Goal: Find specific page/section: Find specific page/section

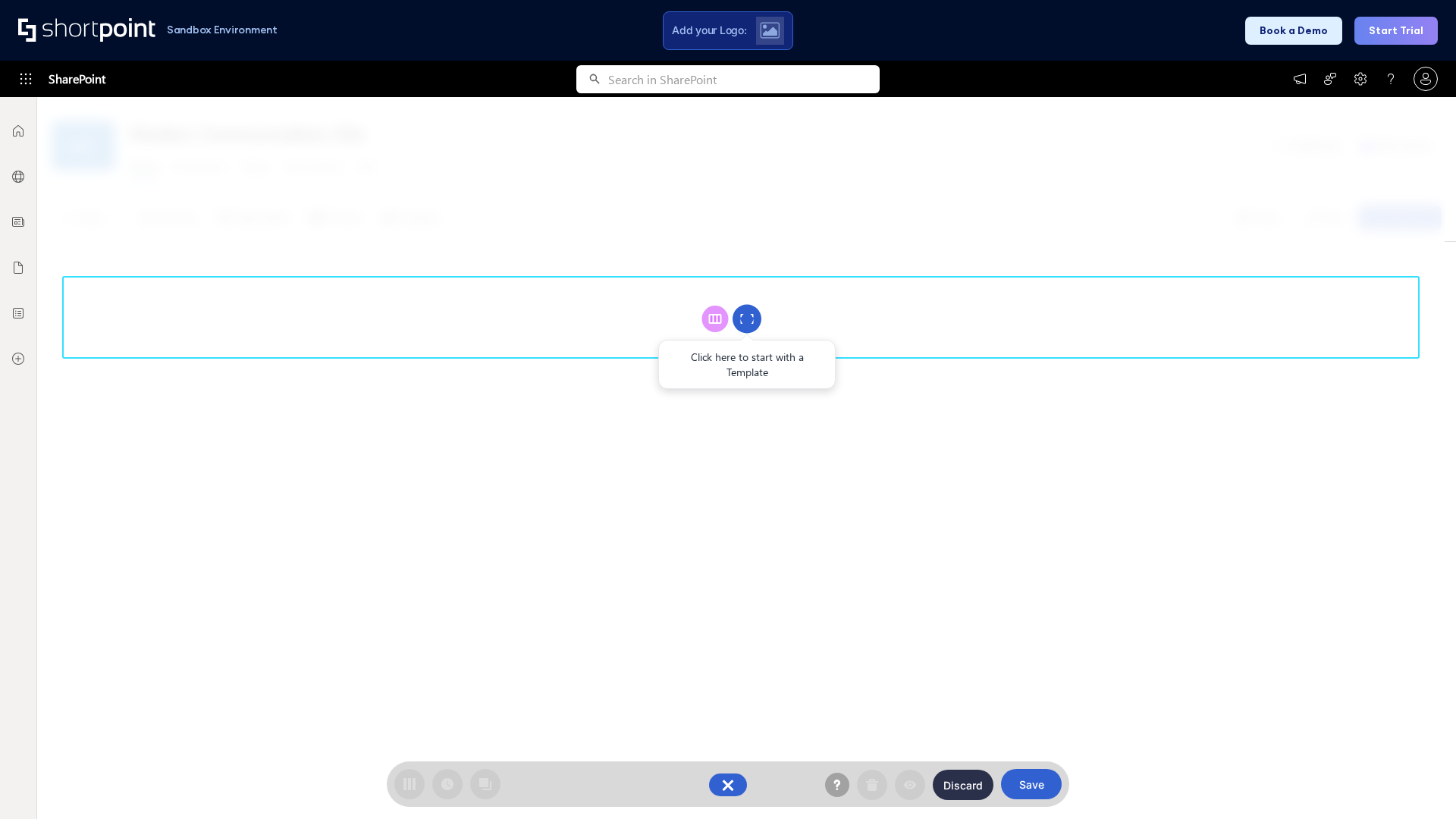
click at [747, 319] on circle at bounding box center [747, 320] width 29 height 29
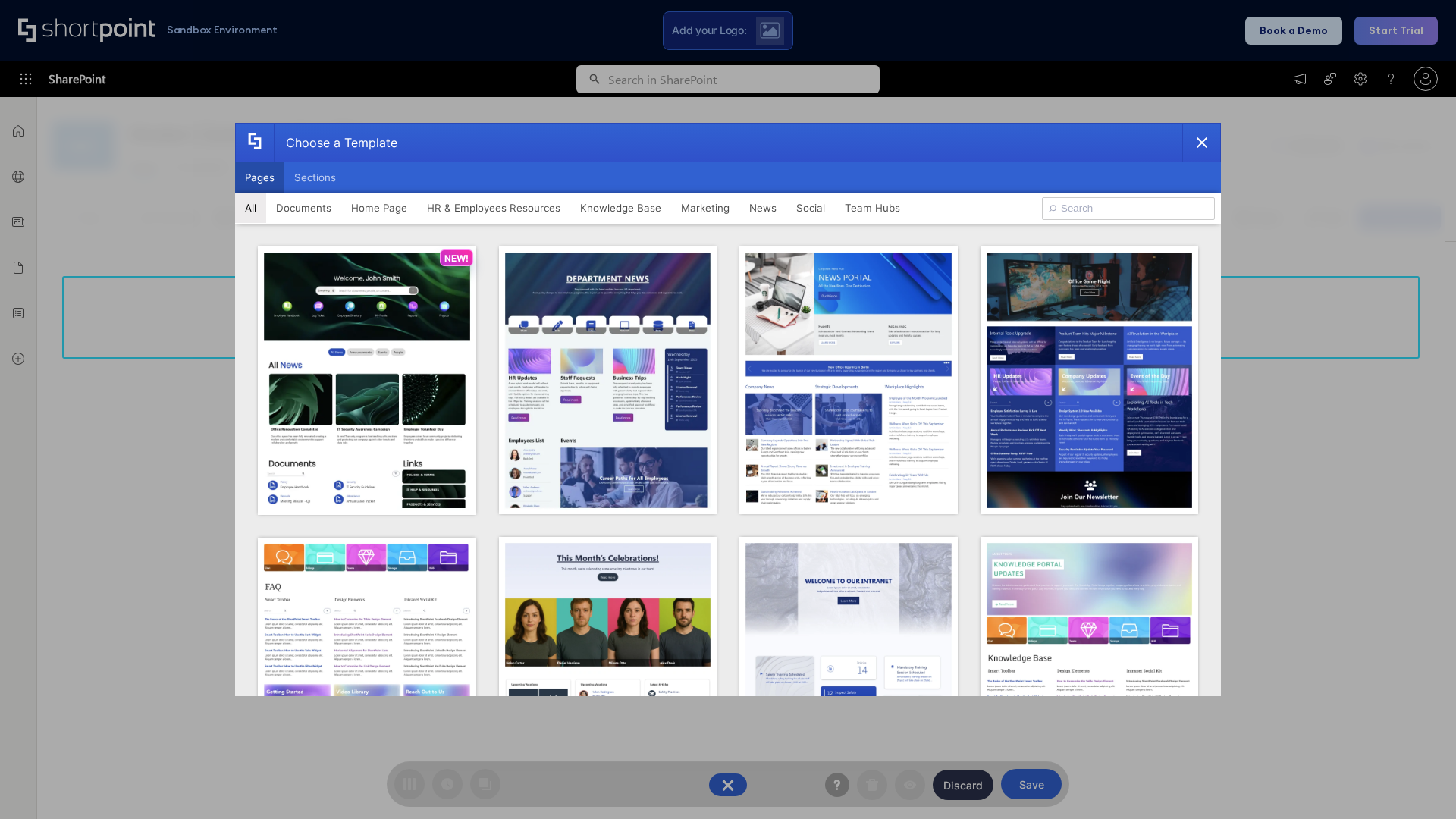
click at [260, 177] on button "Pages" at bounding box center [260, 176] width 50 height 30
type input "HR 5"
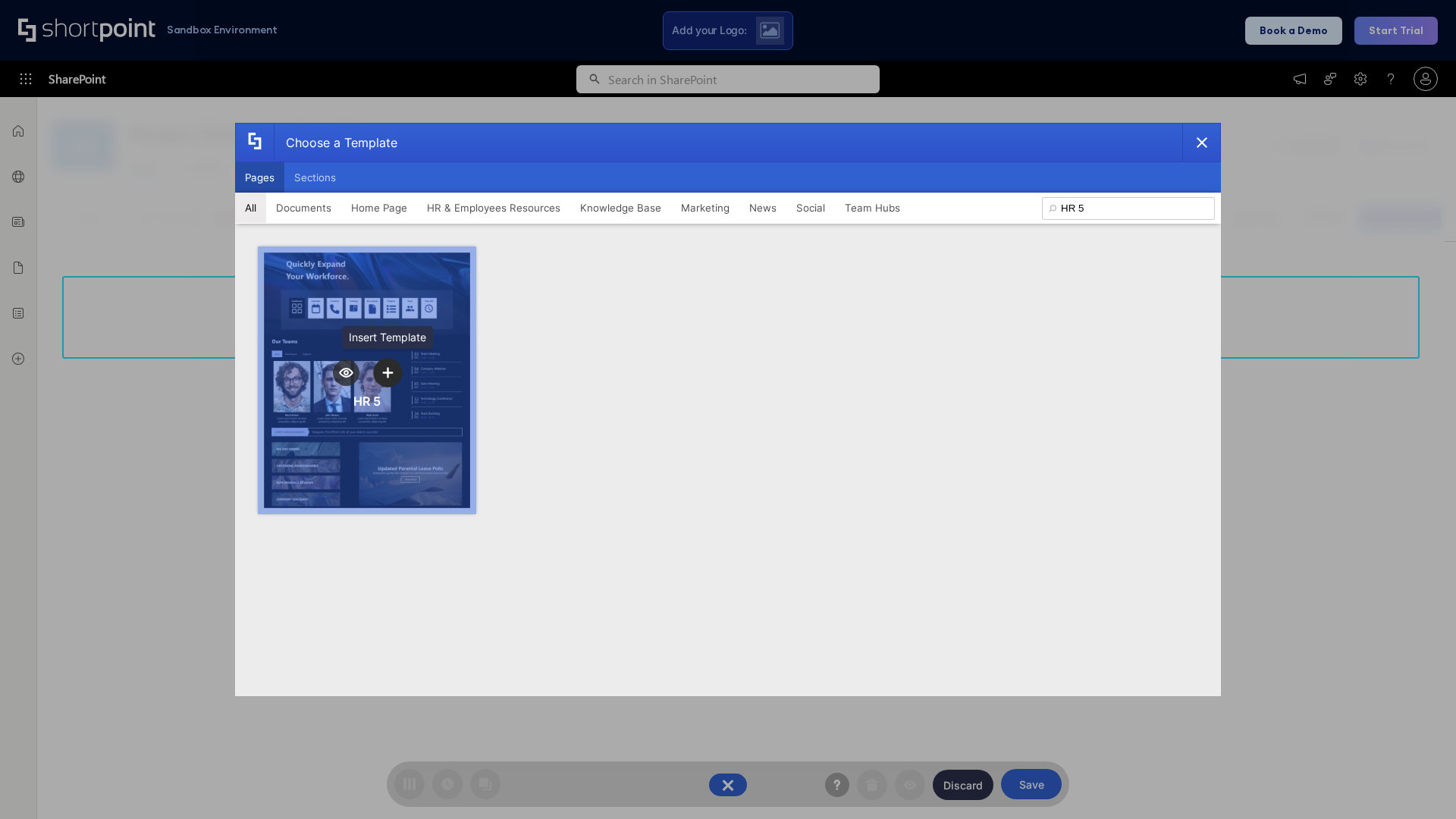
click at [387, 373] on icon "template selector" at bounding box center [387, 372] width 10 height 10
